Goal: Navigation & Orientation: Find specific page/section

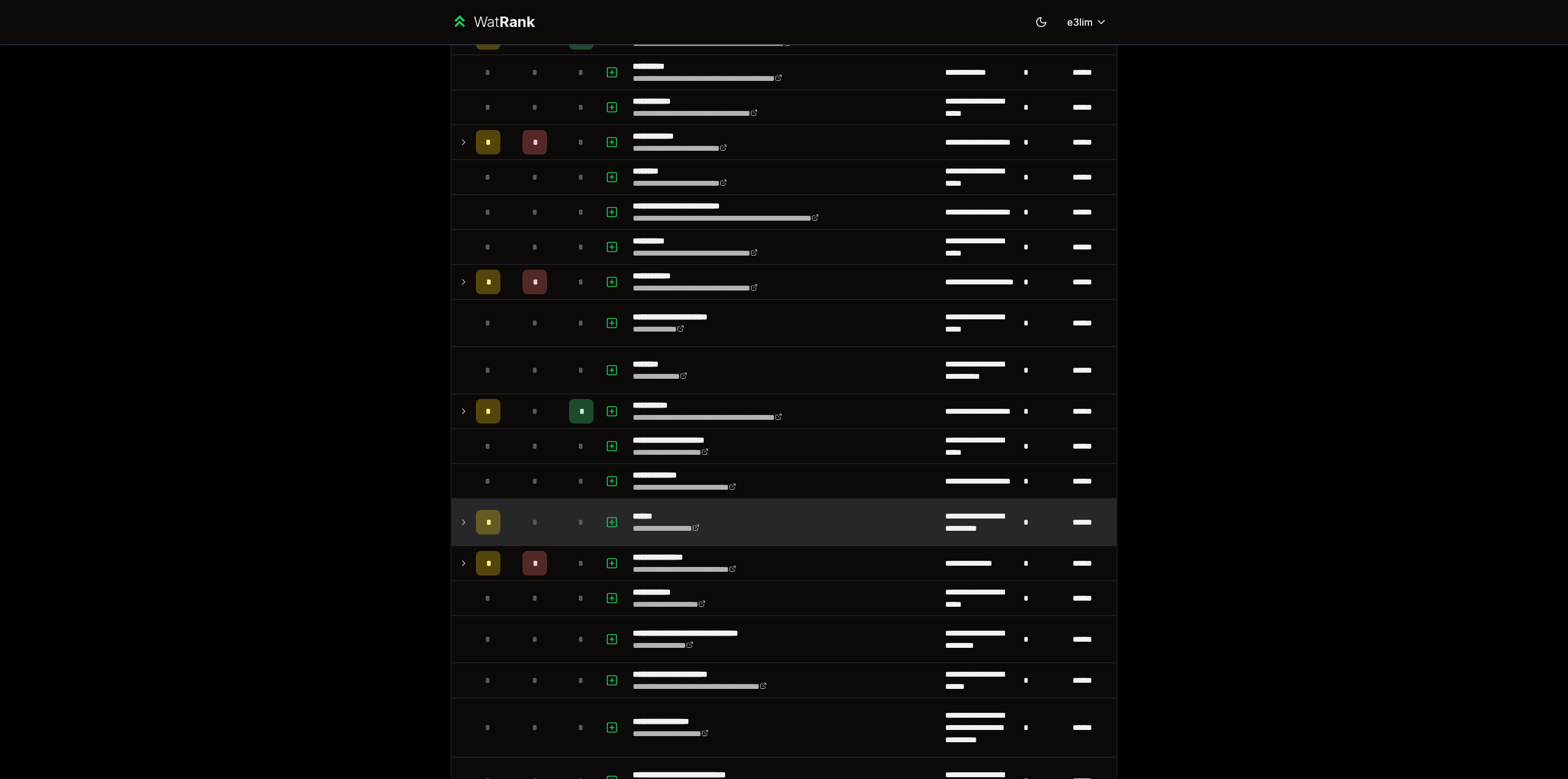
scroll to position [1226, 0]
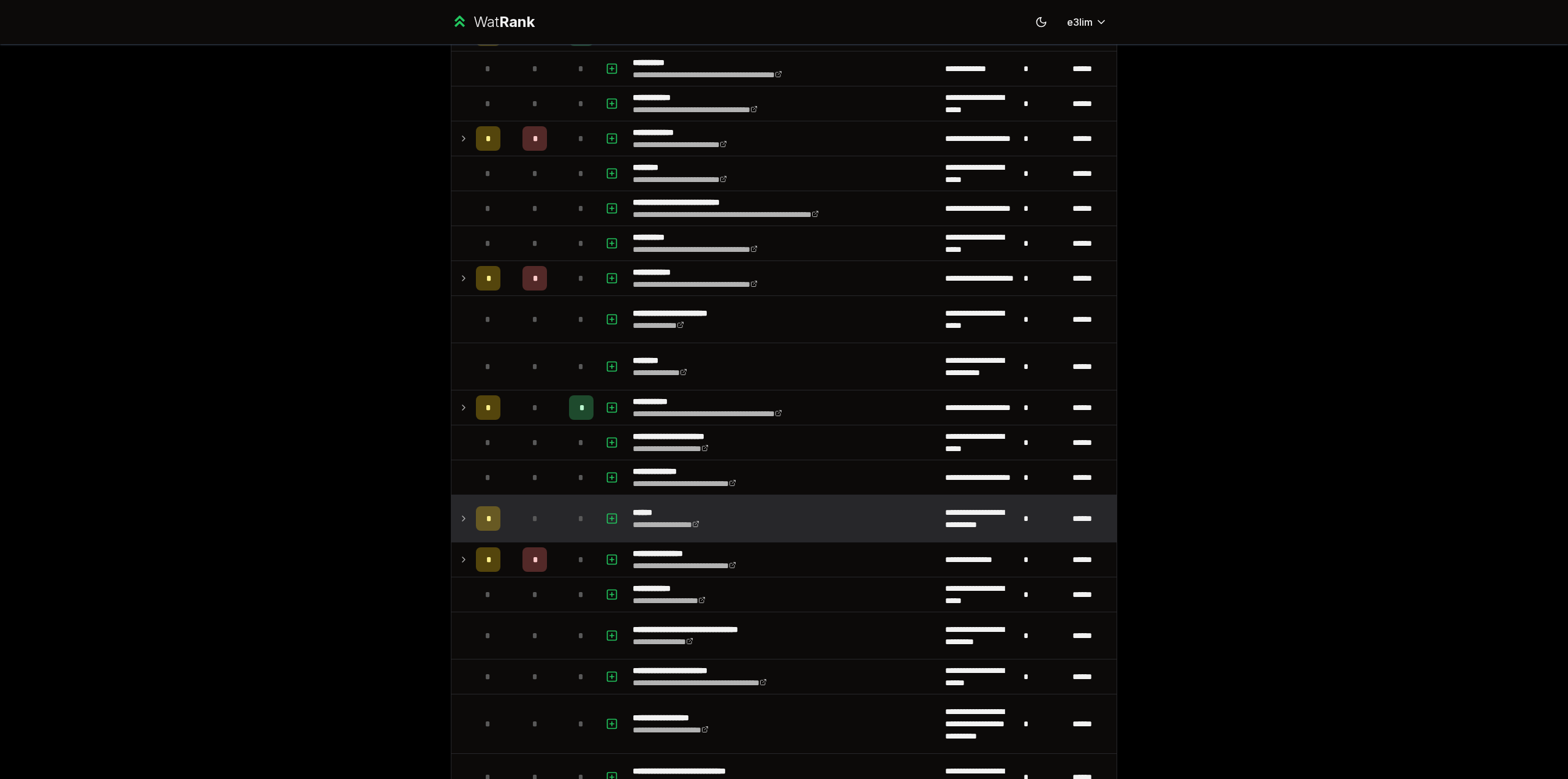
click at [547, 515] on td "*" at bounding box center [535, 519] width 59 height 47
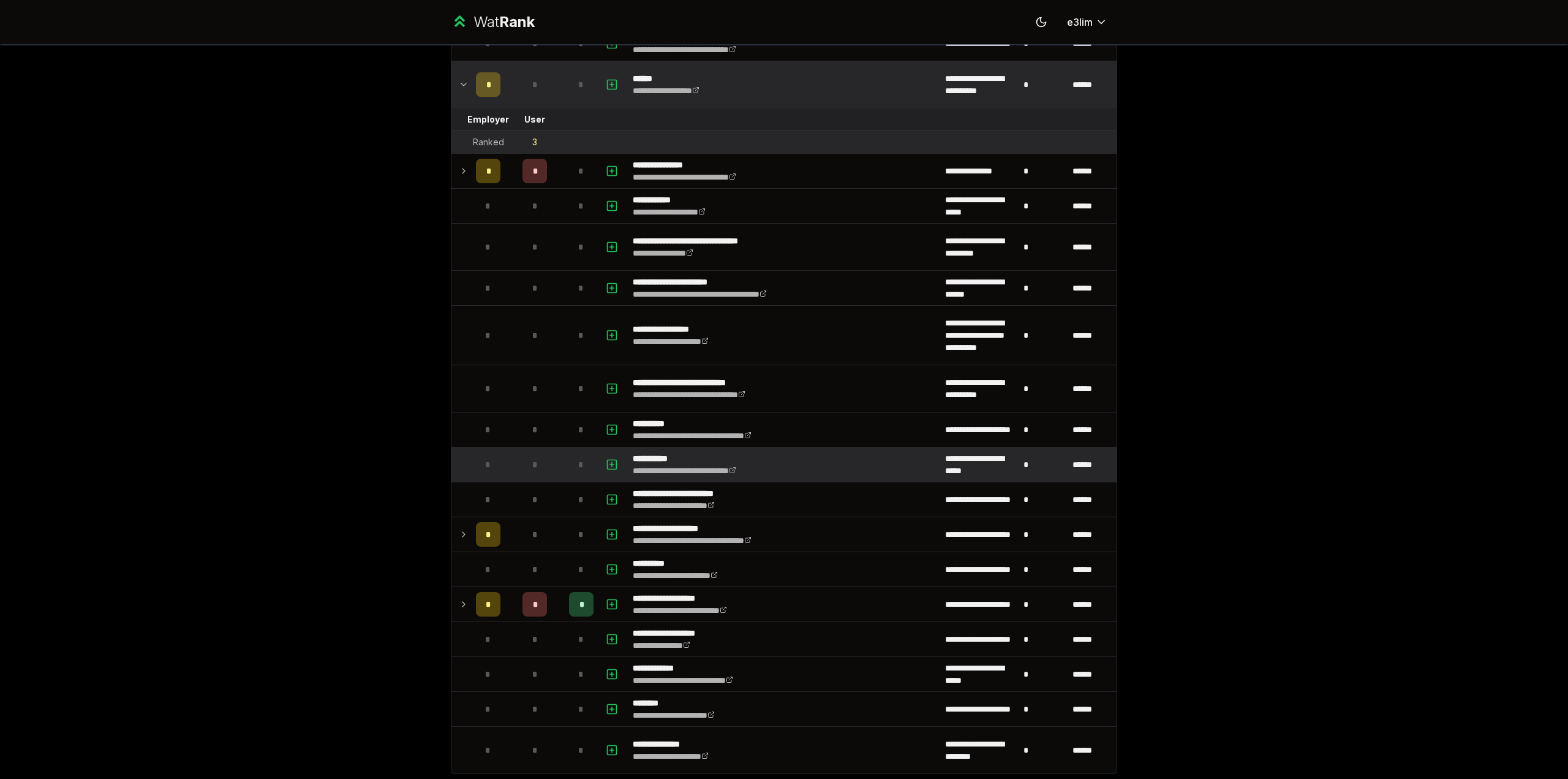
scroll to position [1718, 0]
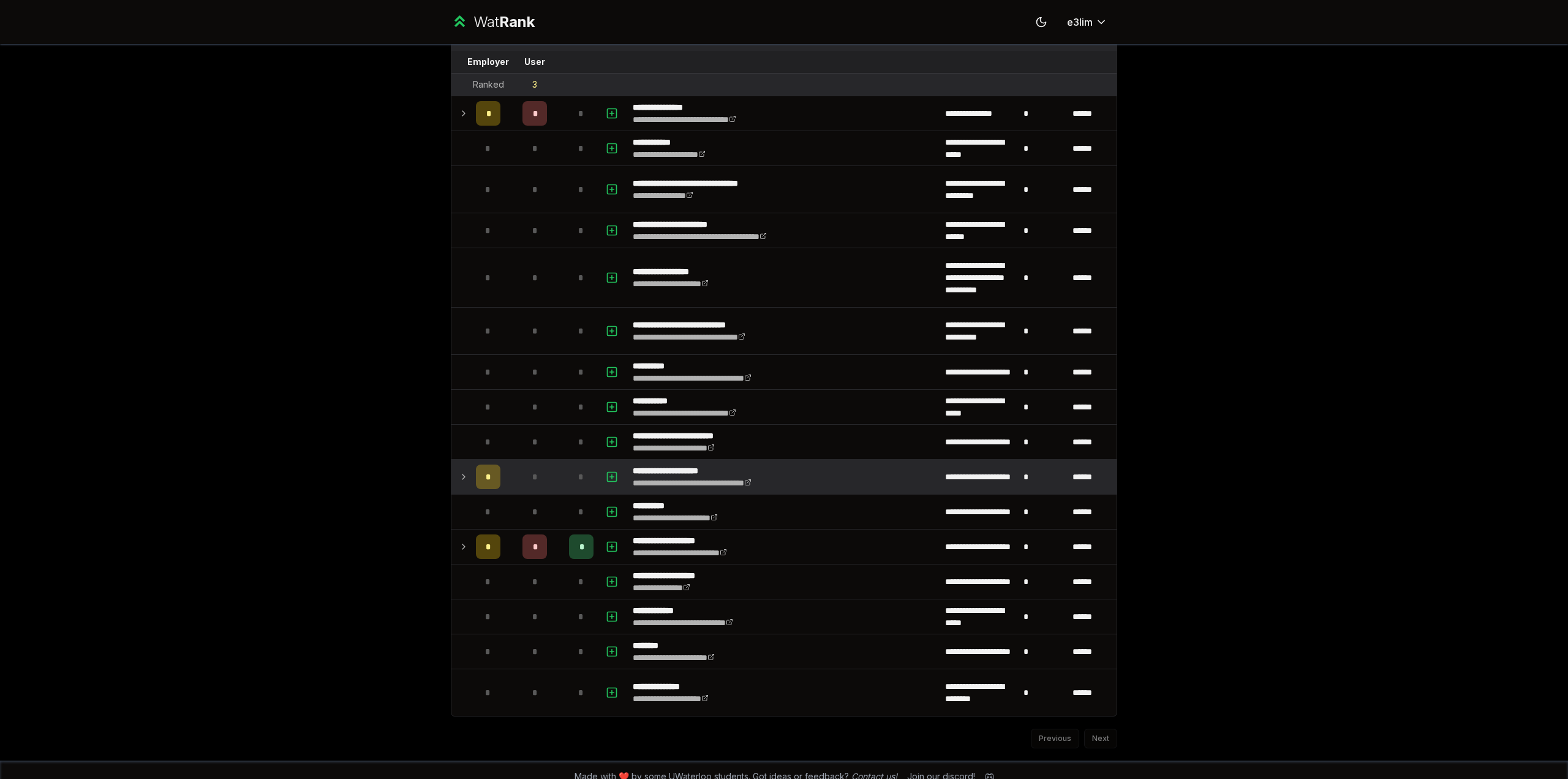
click at [564, 467] on td "*" at bounding box center [581, 476] width 34 height 34
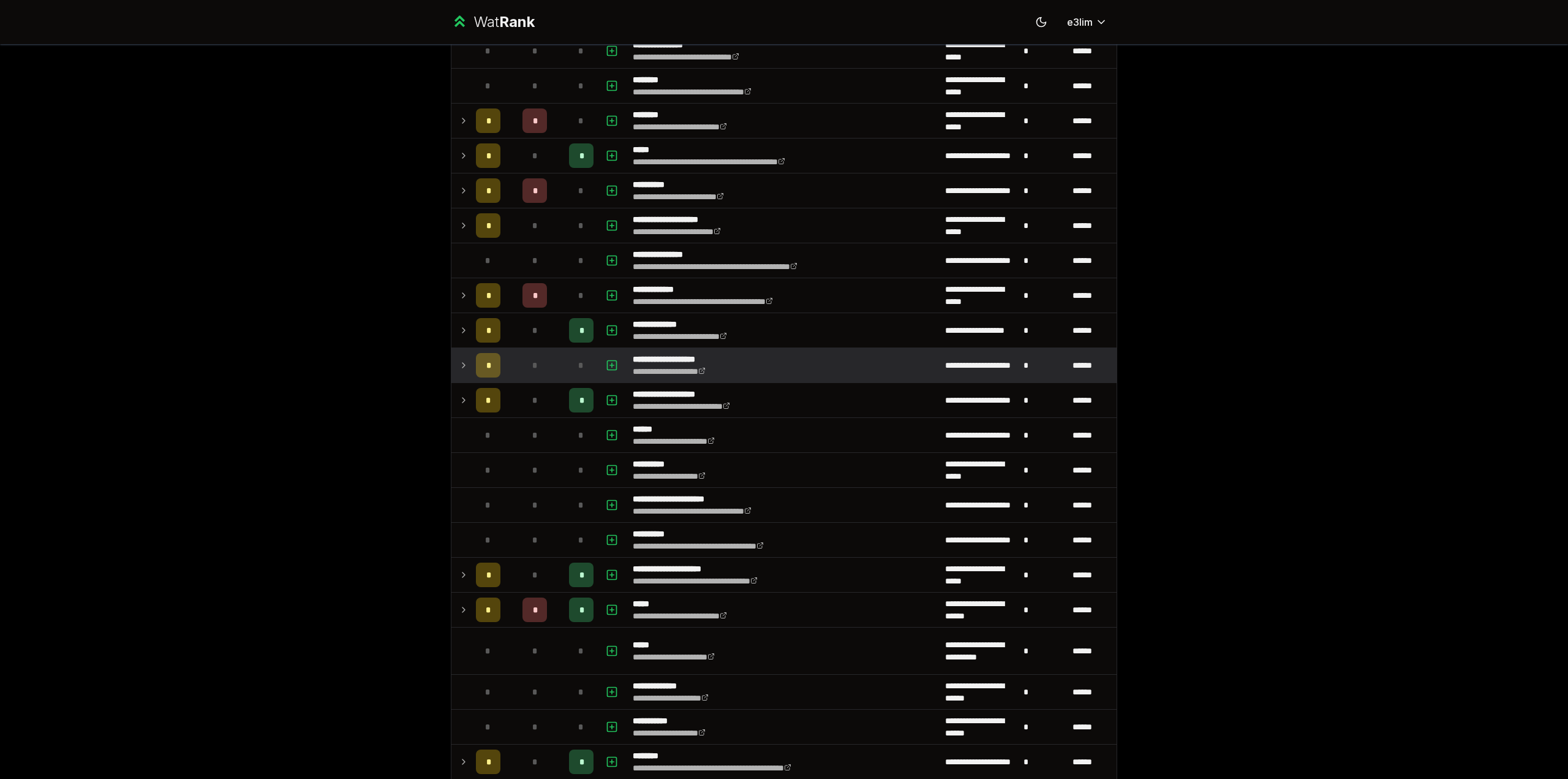
scroll to position [430, 0]
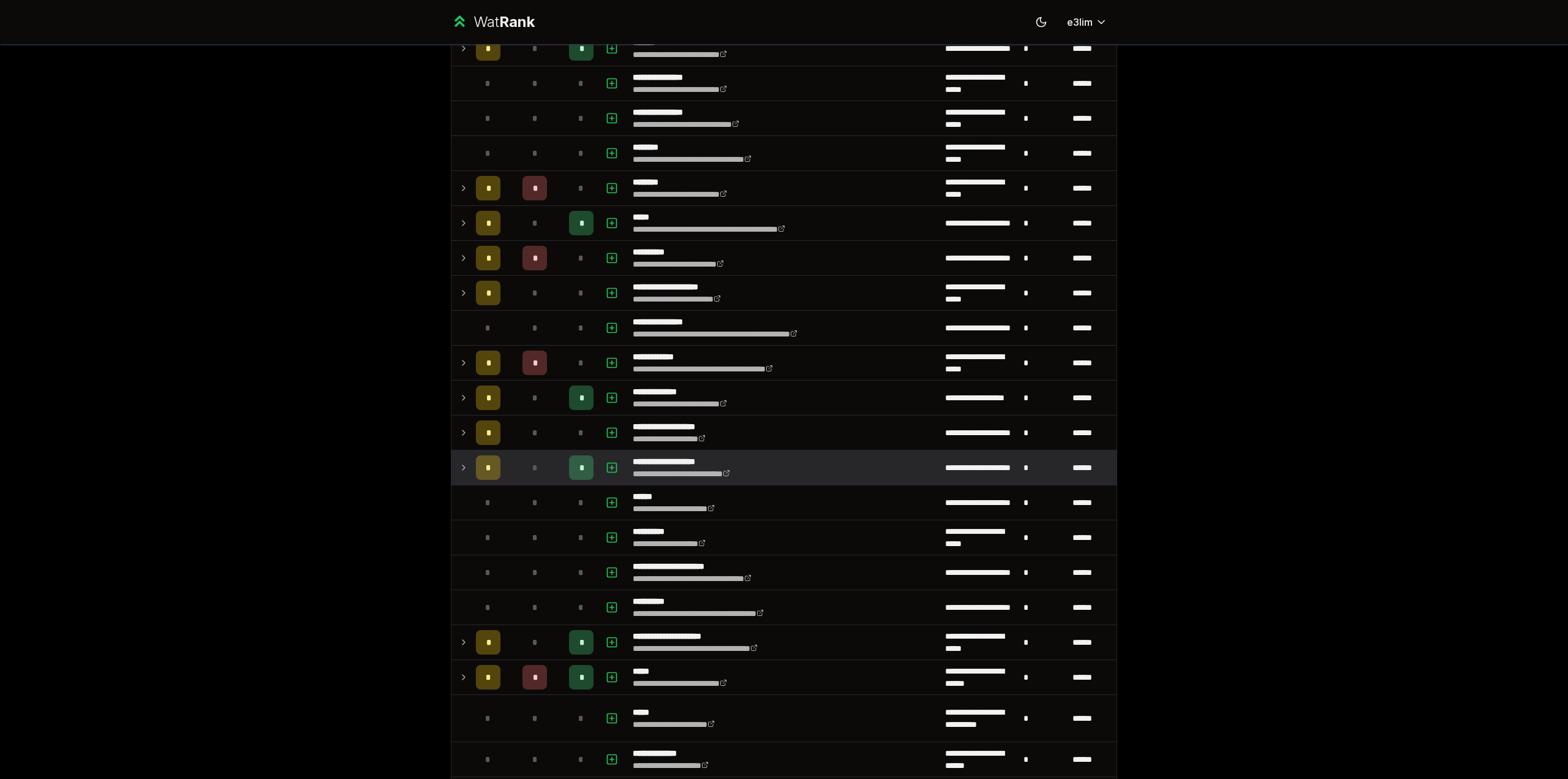
click at [522, 470] on div "*" at bounding box center [535, 467] width 24 height 24
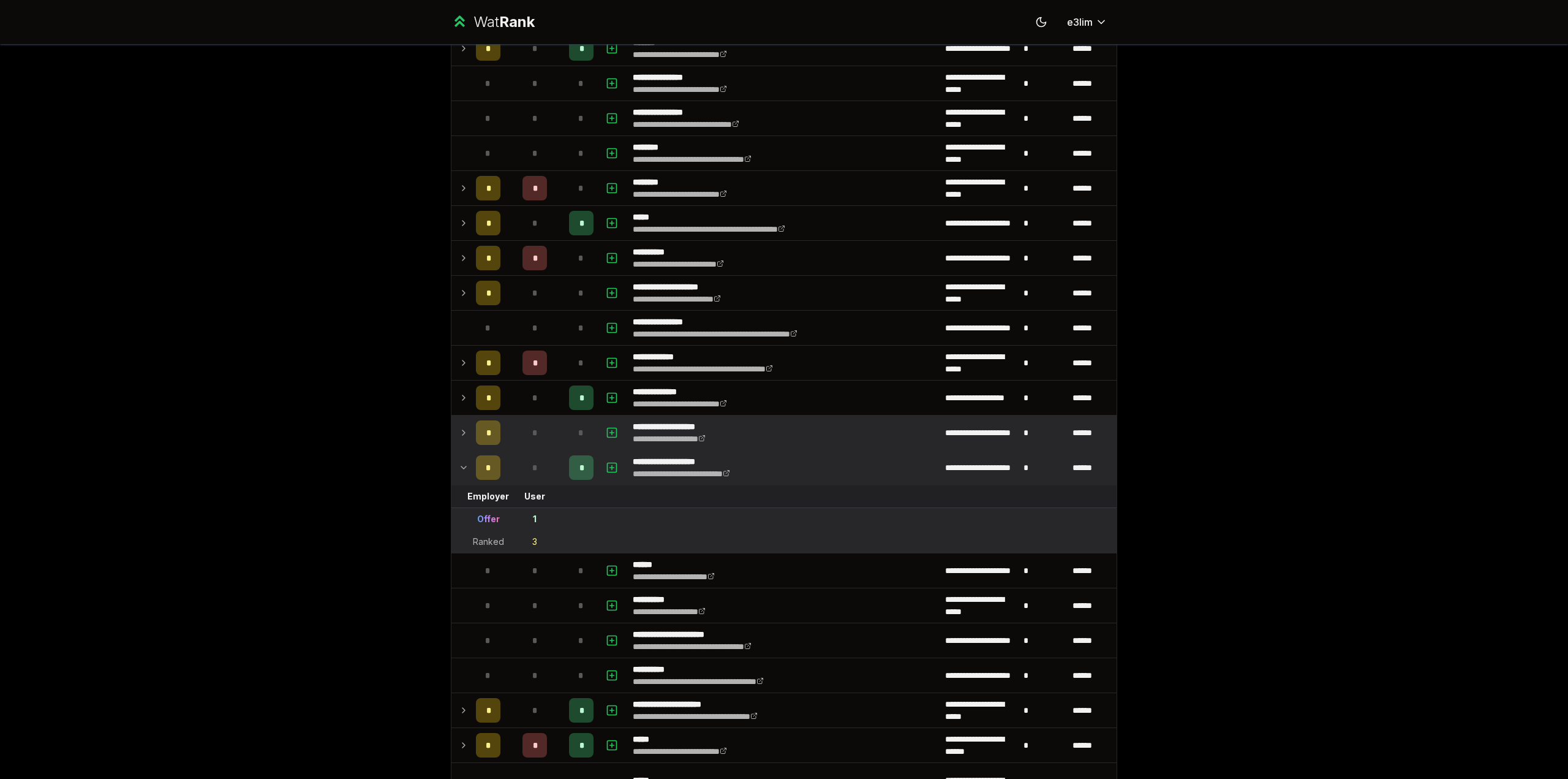
click at [538, 424] on div "*" at bounding box center [535, 433] width 24 height 24
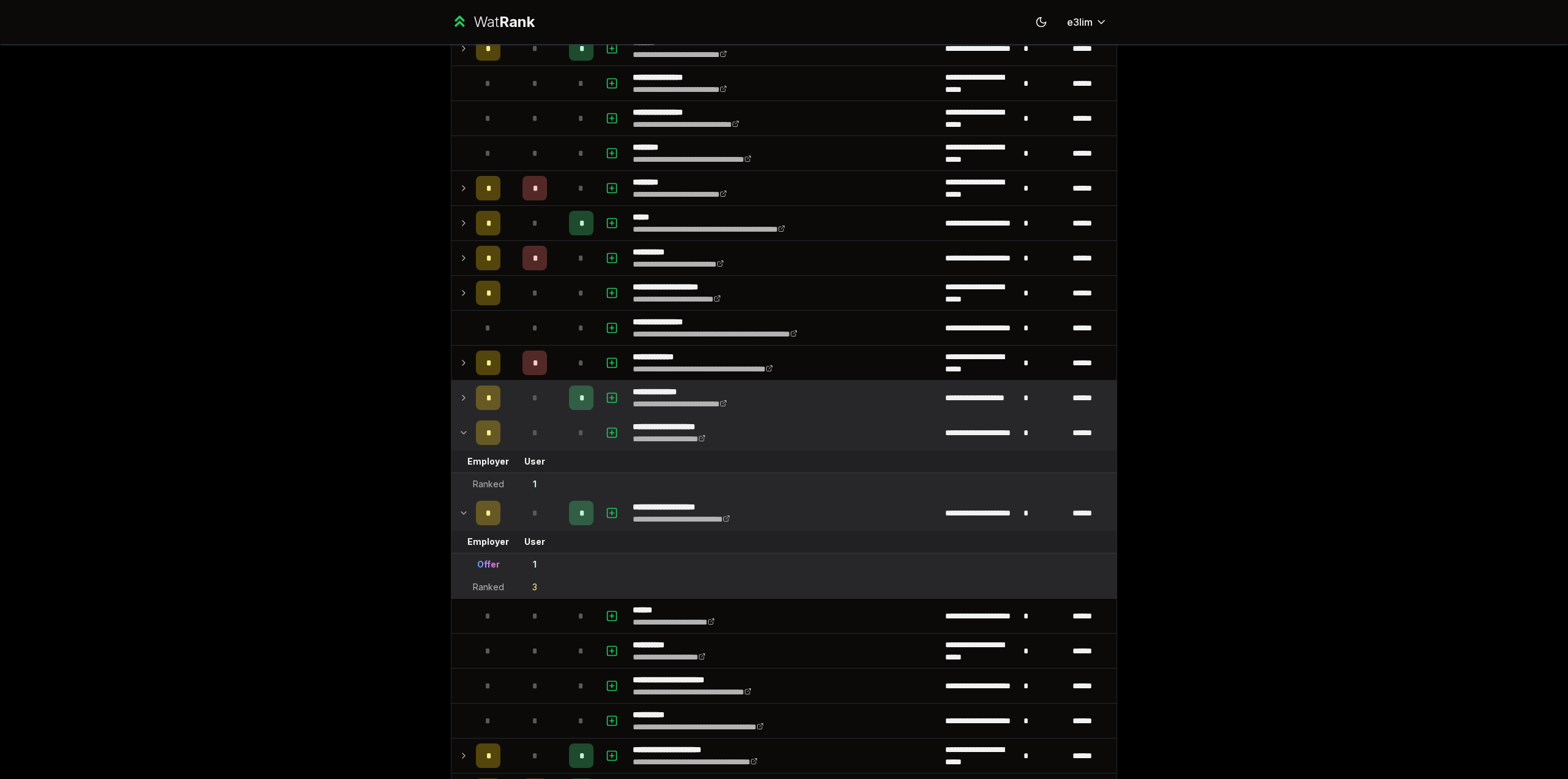
click at [545, 402] on td "*" at bounding box center [535, 397] width 59 height 34
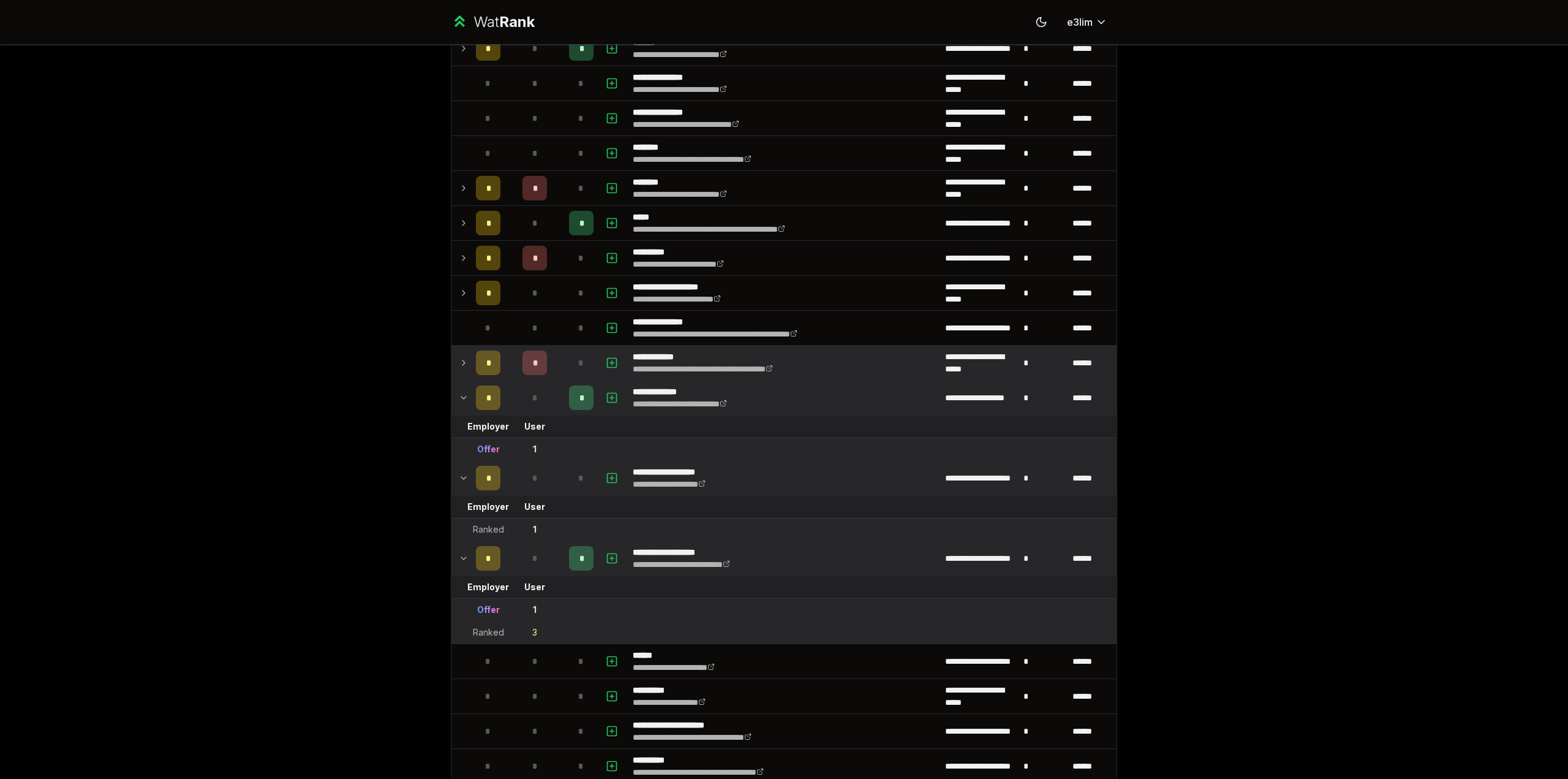
click at [569, 351] on div "*" at bounding box center [581, 363] width 24 height 24
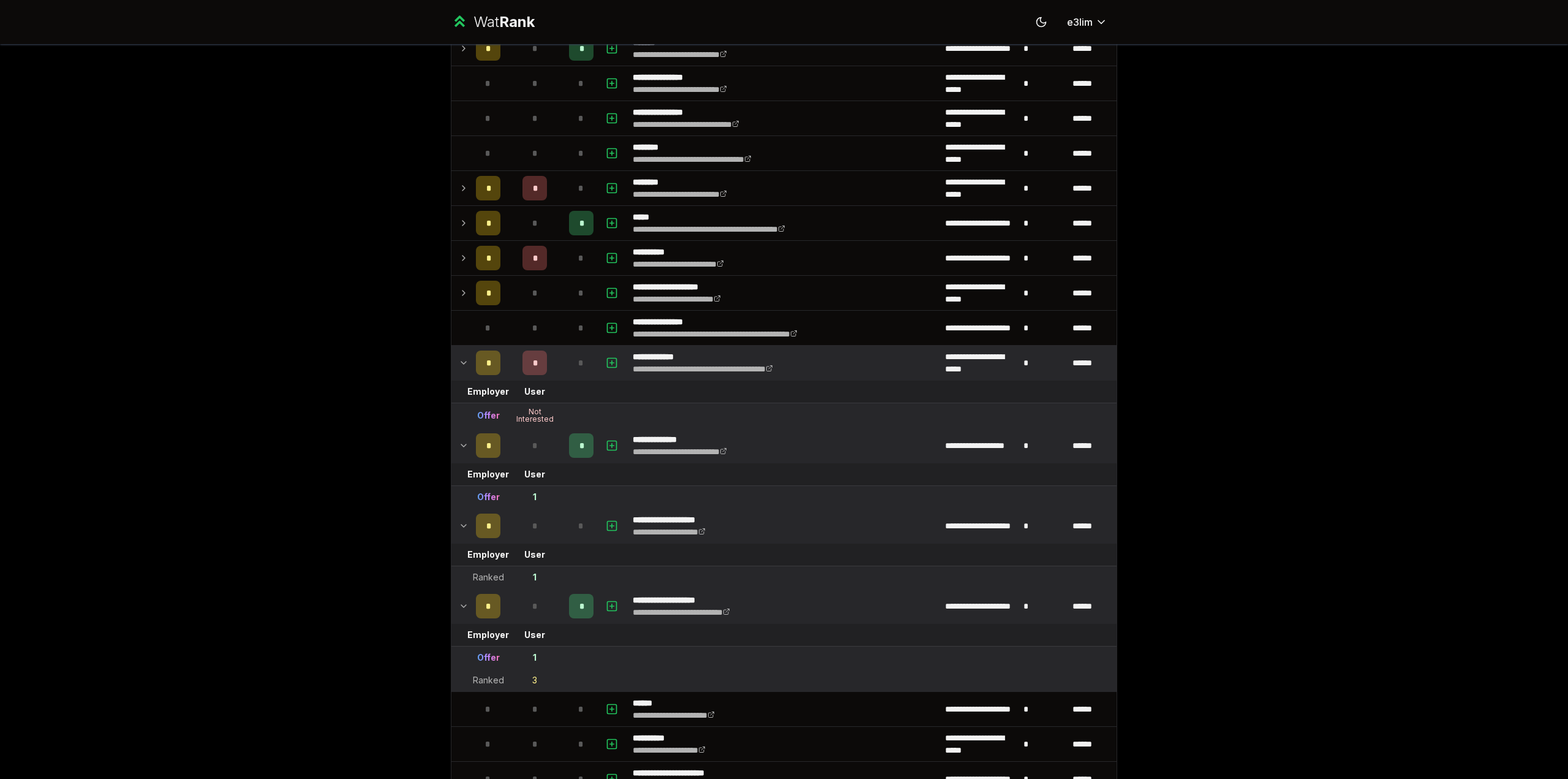
scroll to position [247, 0]
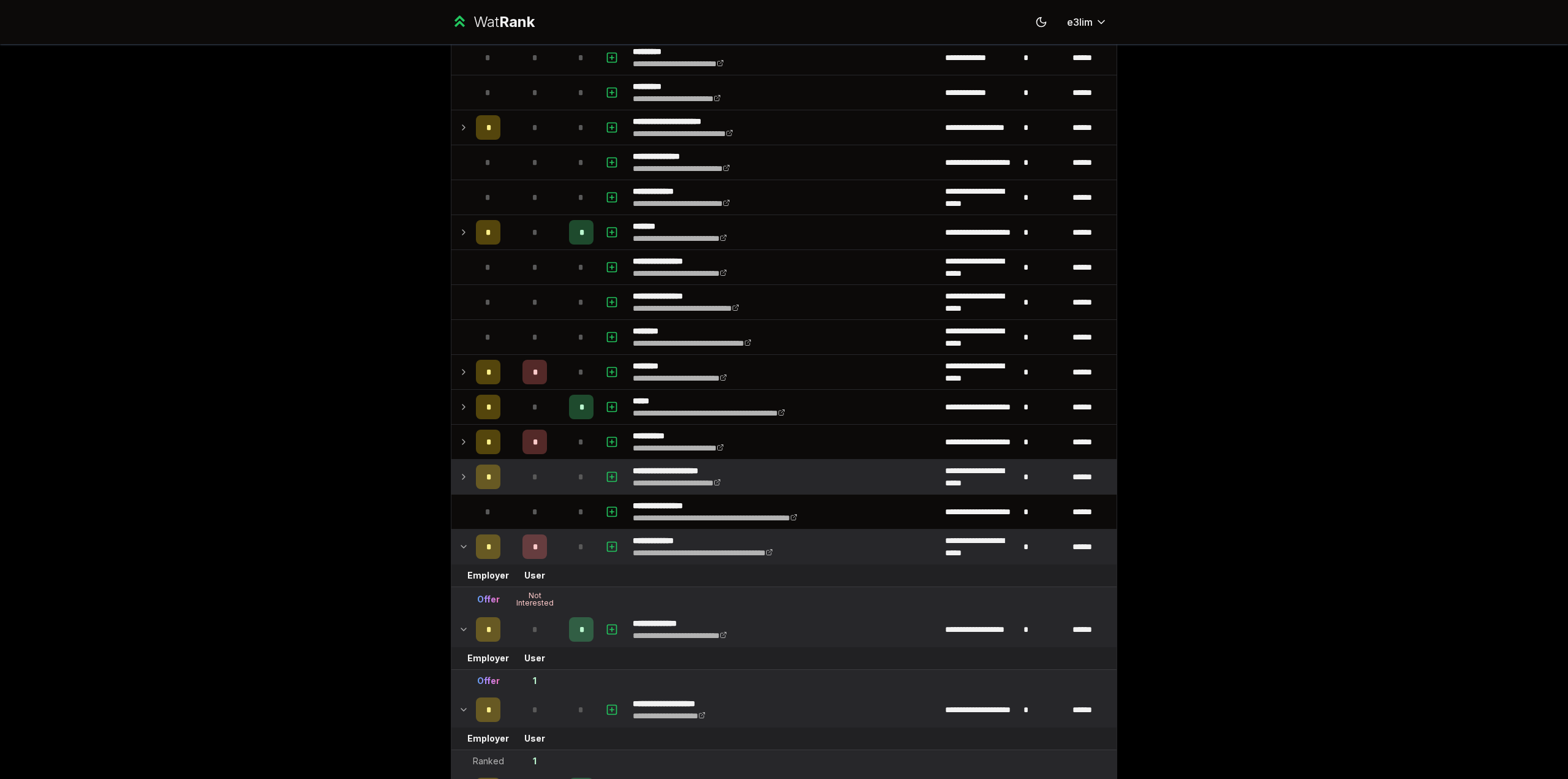
click at [547, 465] on td "*" at bounding box center [535, 476] width 59 height 34
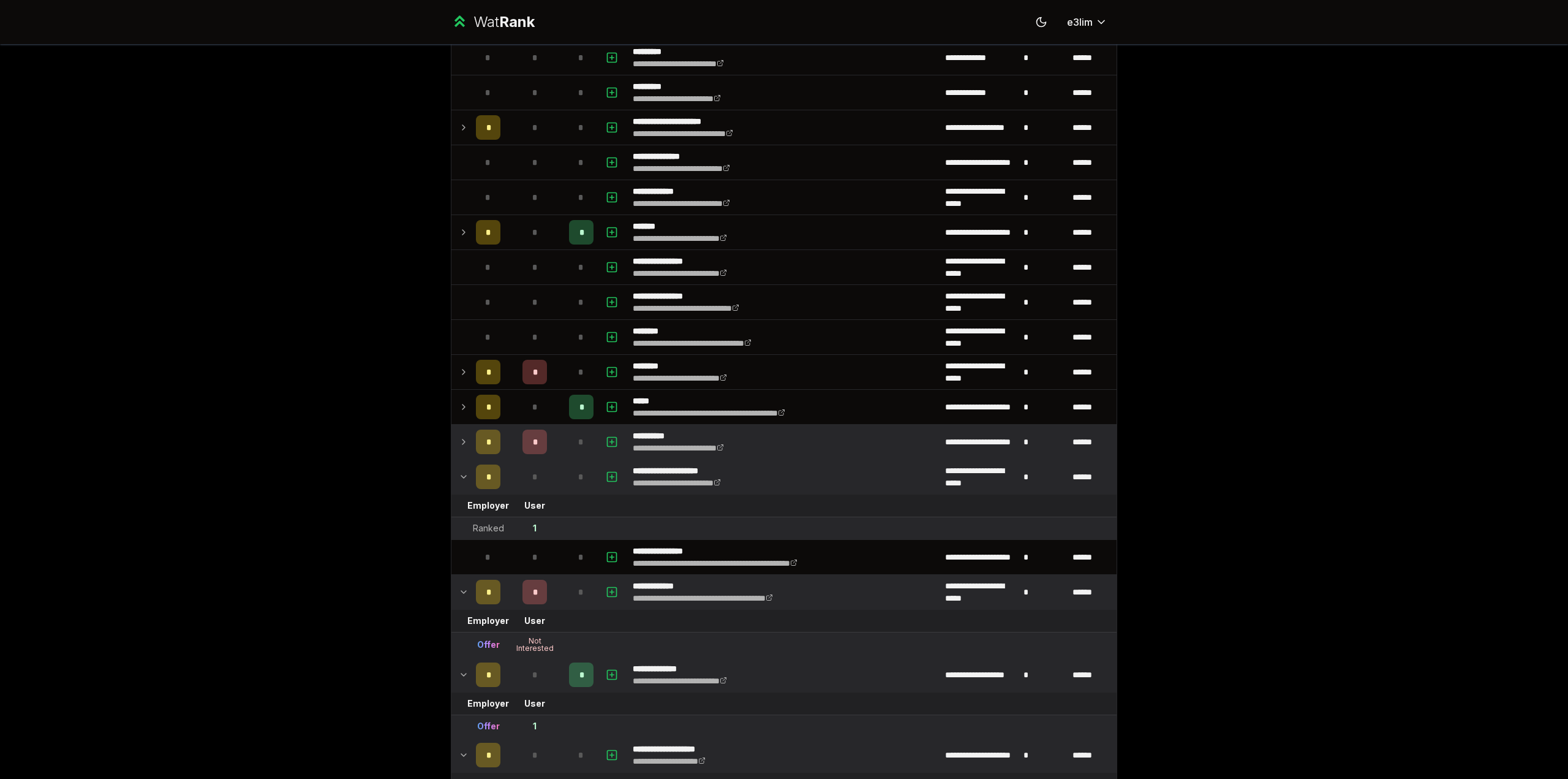
click at [564, 437] on td "*" at bounding box center [581, 442] width 34 height 34
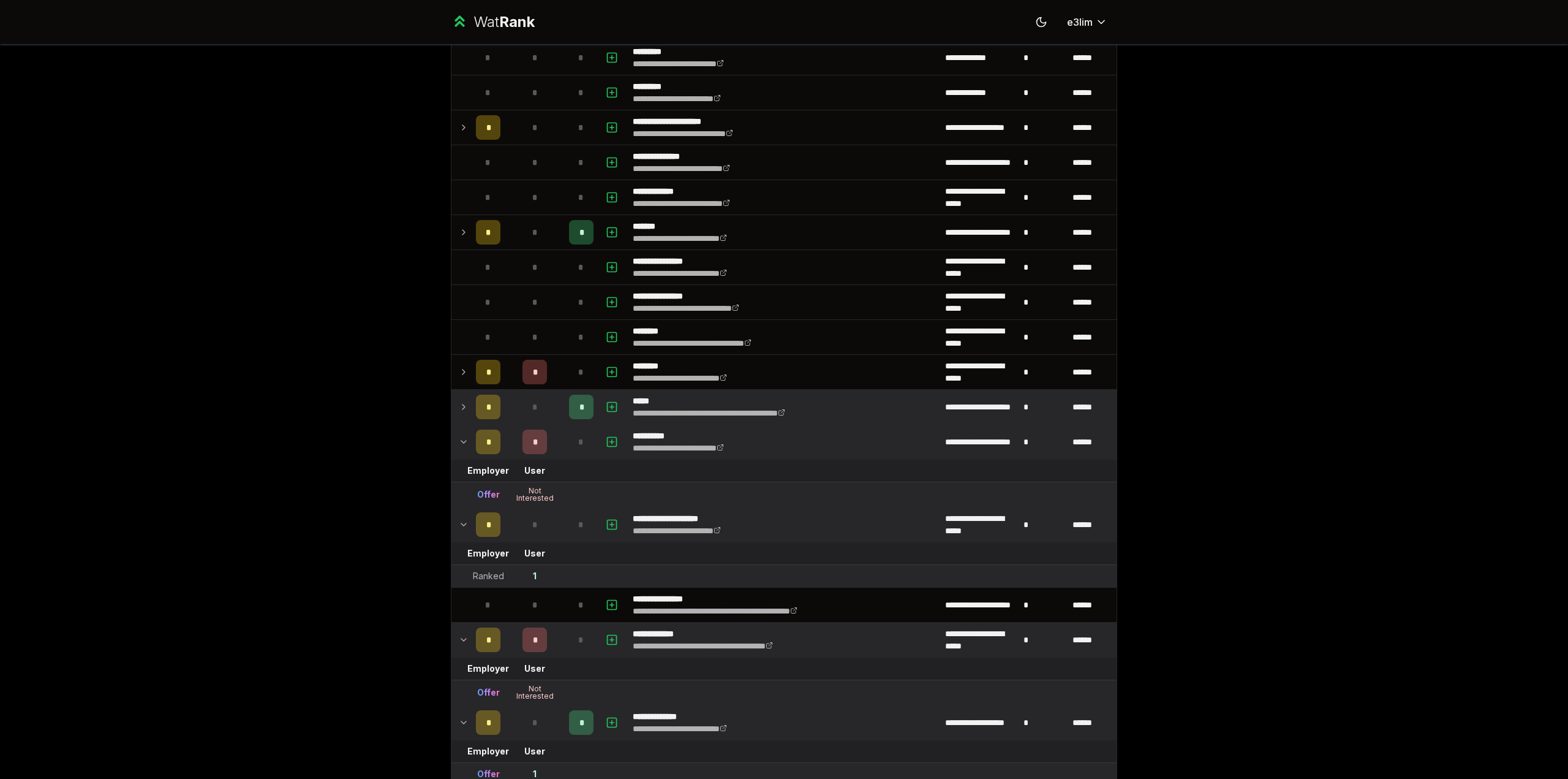
click at [547, 405] on td "*" at bounding box center [535, 406] width 59 height 34
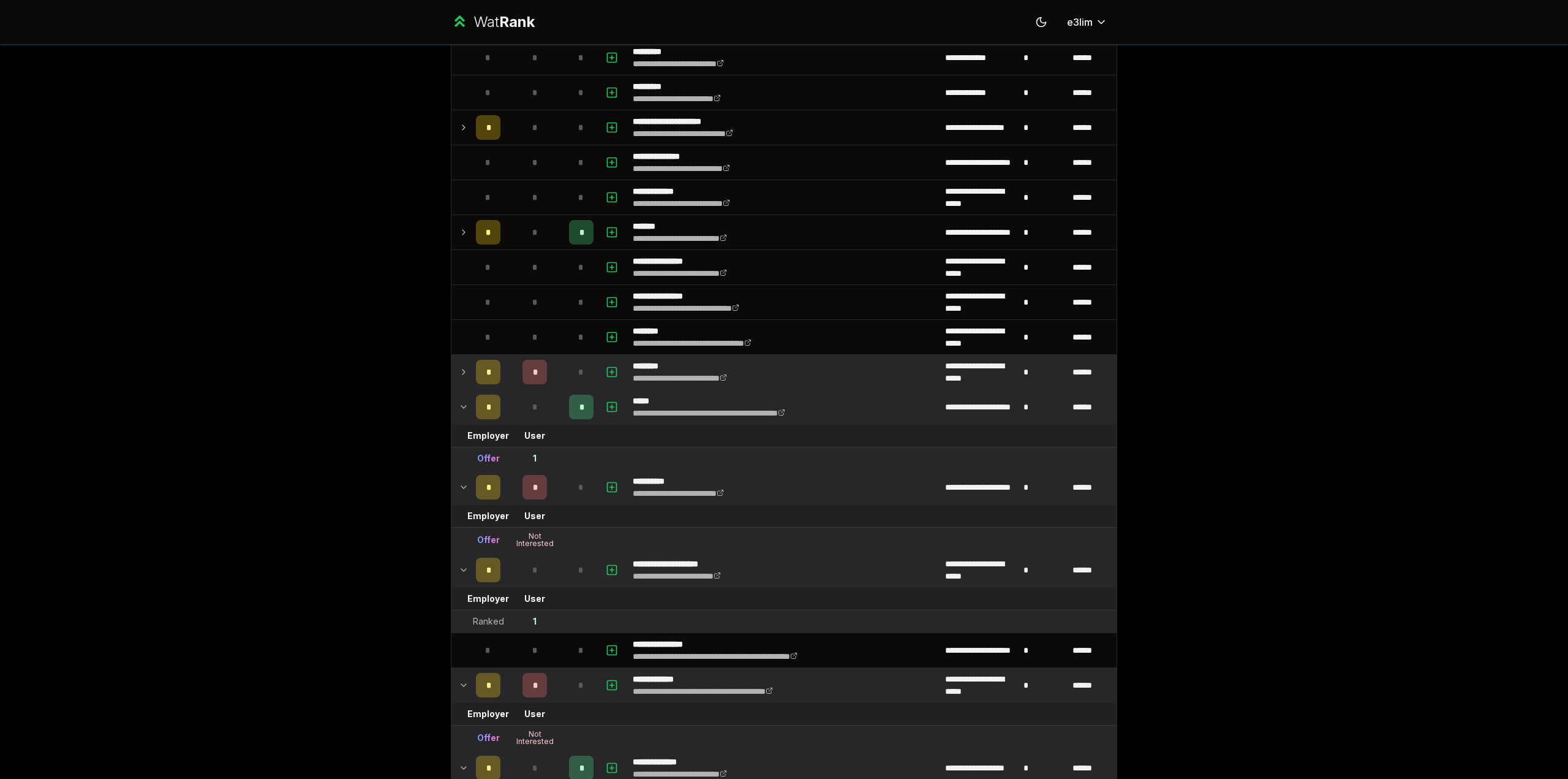
click at [555, 373] on td "*" at bounding box center [535, 371] width 59 height 34
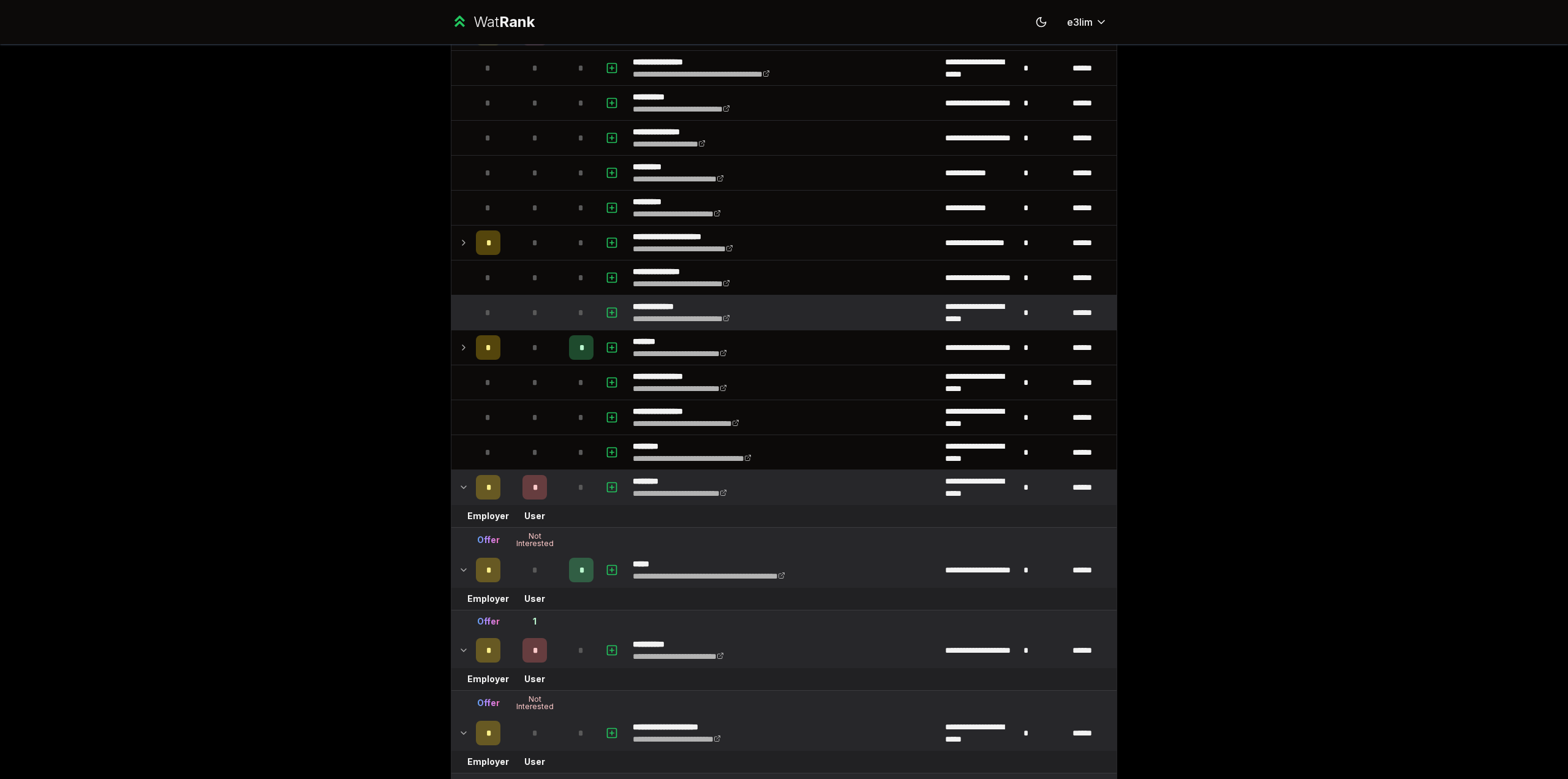
scroll to position [63, 0]
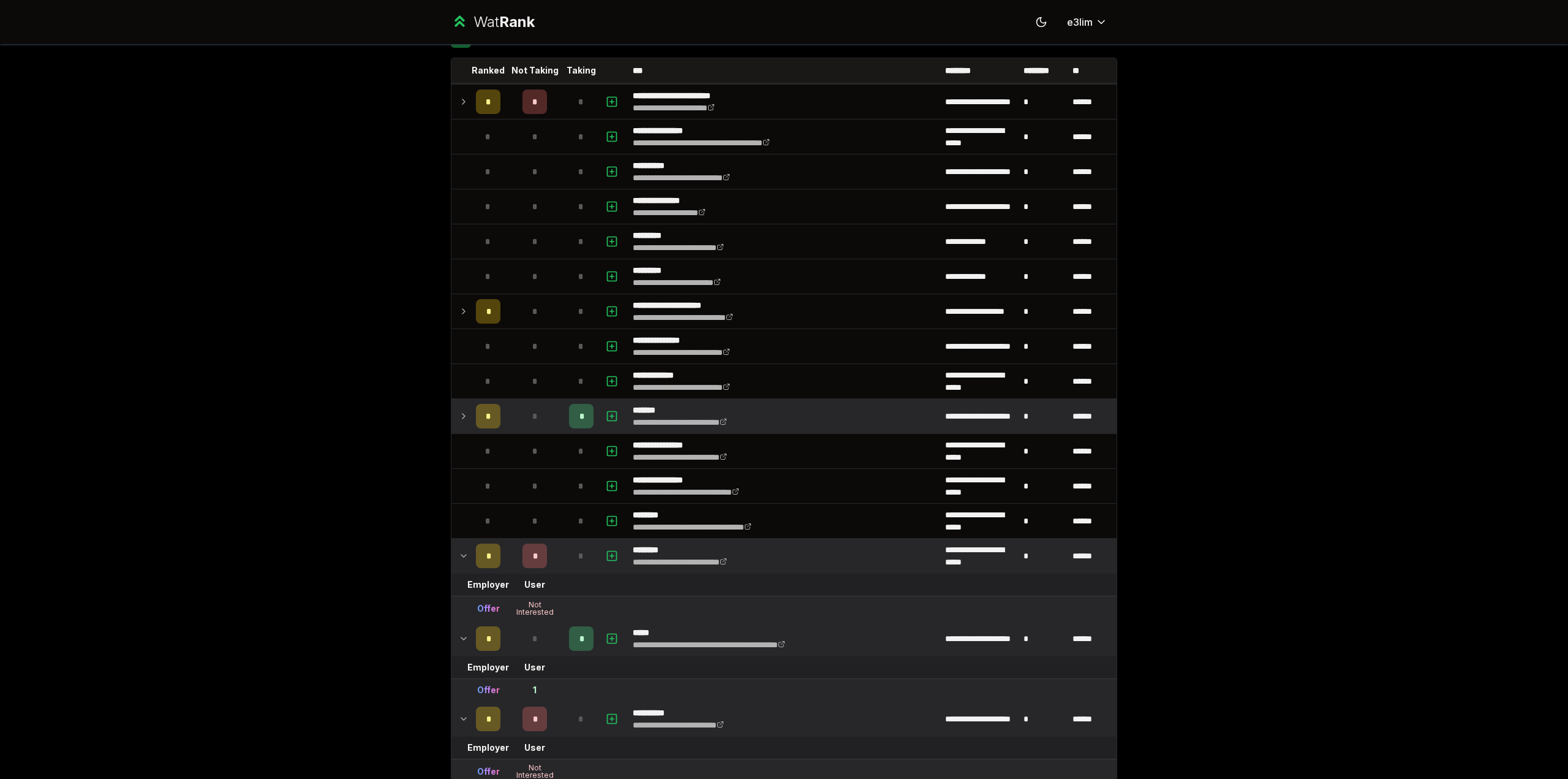
click at [531, 410] on span "*" at bounding box center [534, 416] width 5 height 12
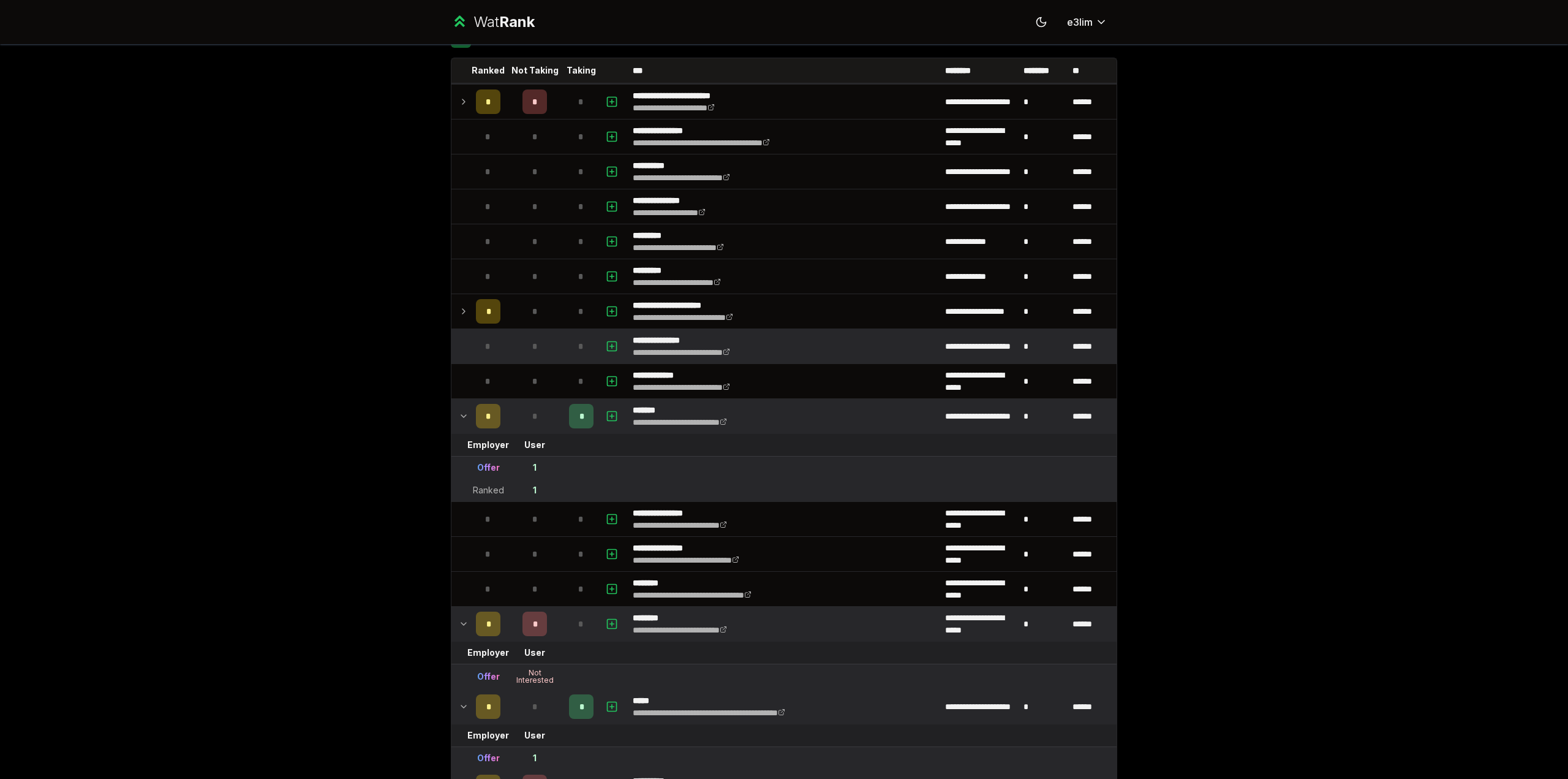
scroll to position [0, 0]
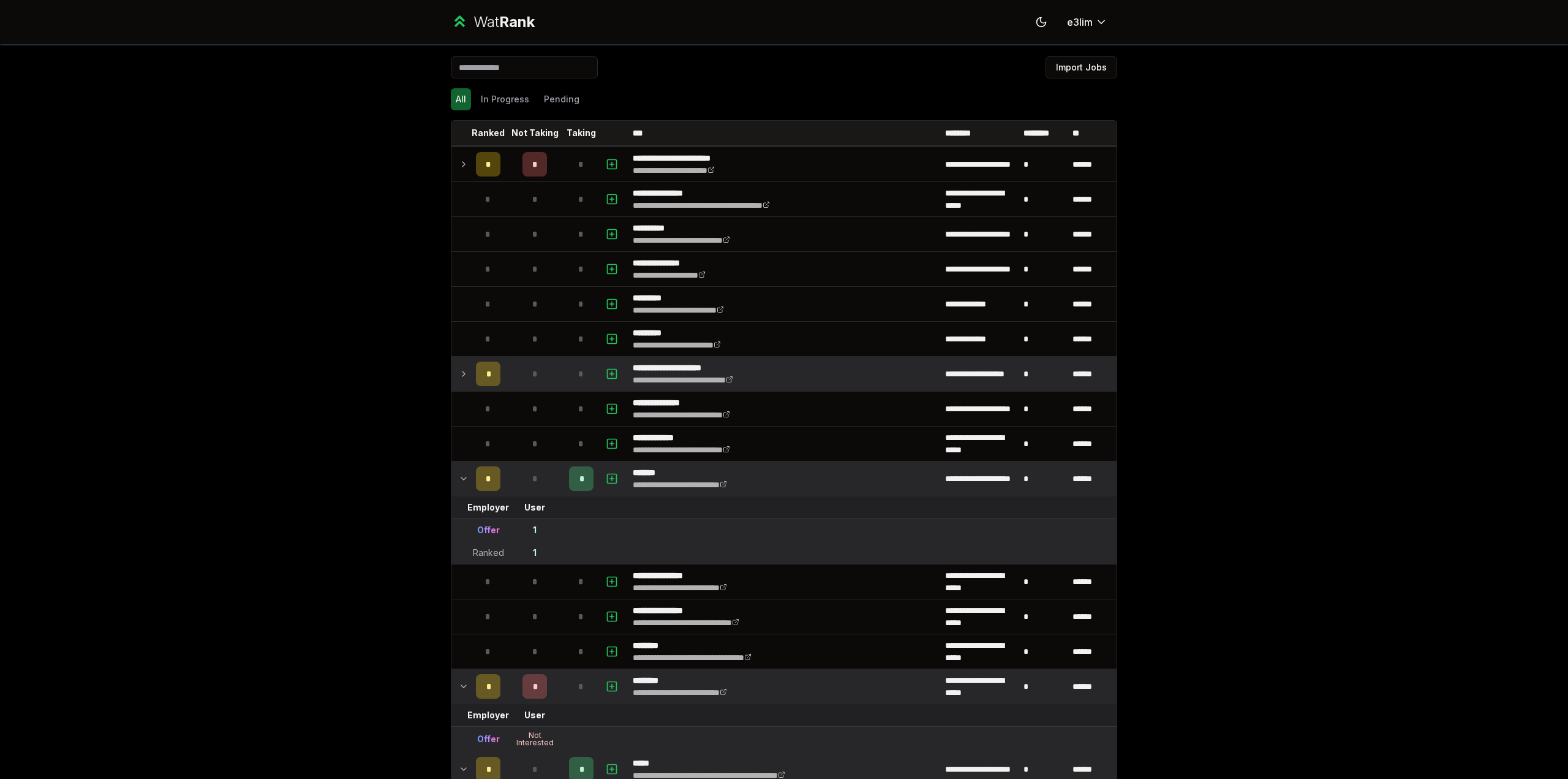
click at [538, 368] on div "*" at bounding box center [535, 374] width 24 height 24
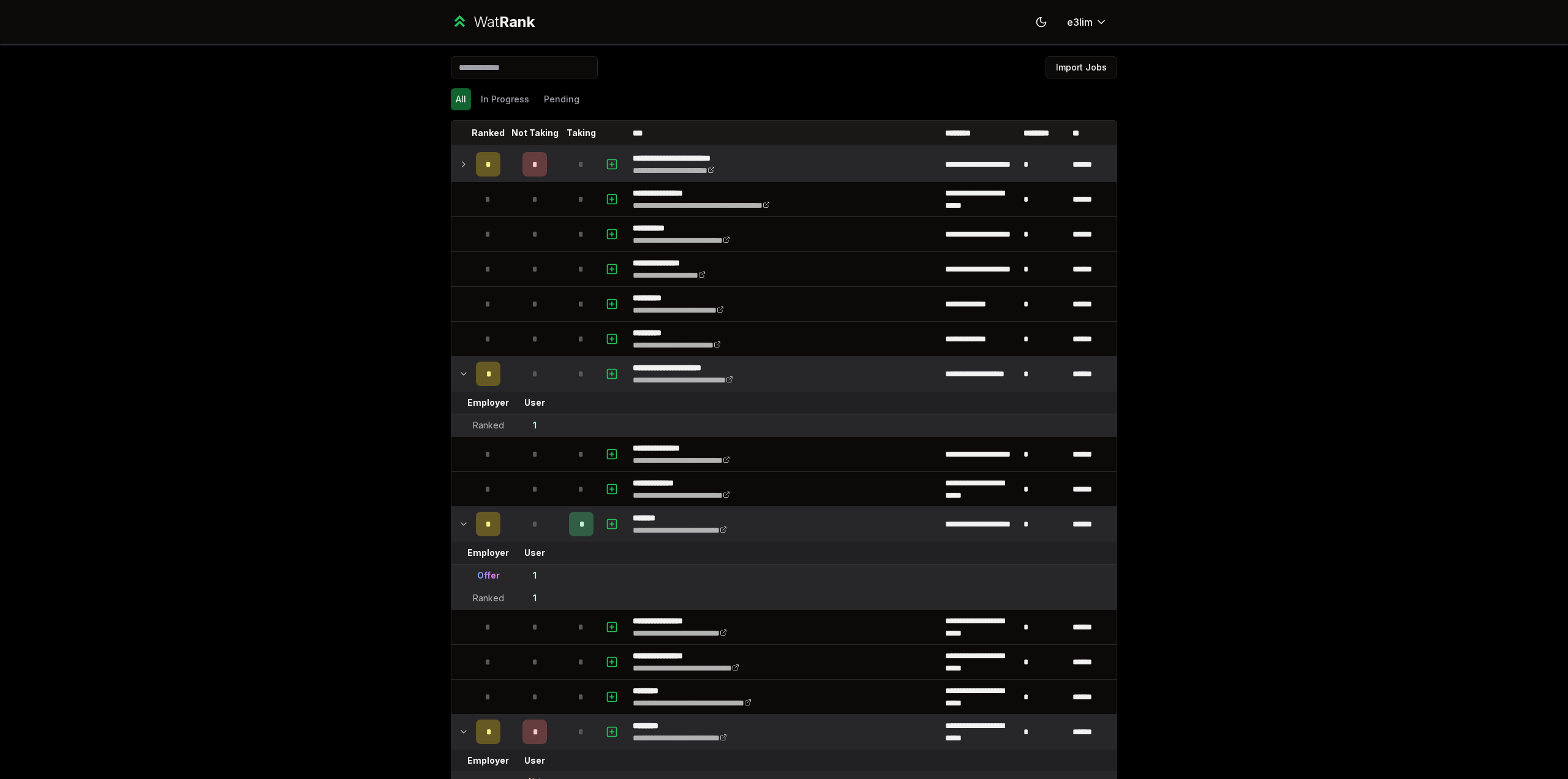
click at [571, 169] on div "*" at bounding box center [581, 164] width 24 height 24
